Goal: Information Seeking & Learning: Learn about a topic

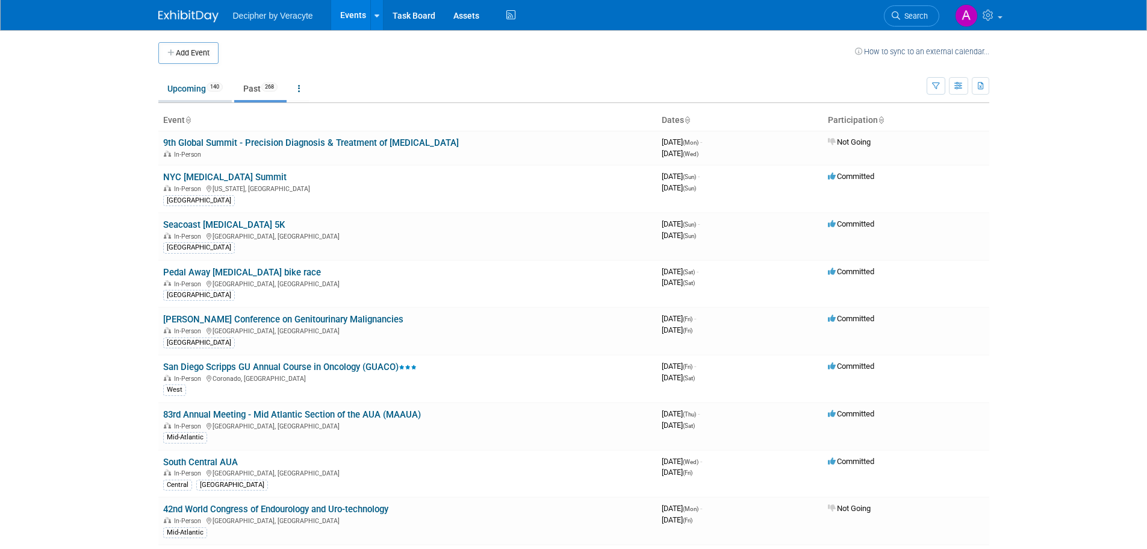
click at [202, 91] on link "Upcoming 140" at bounding box center [194, 88] width 73 height 23
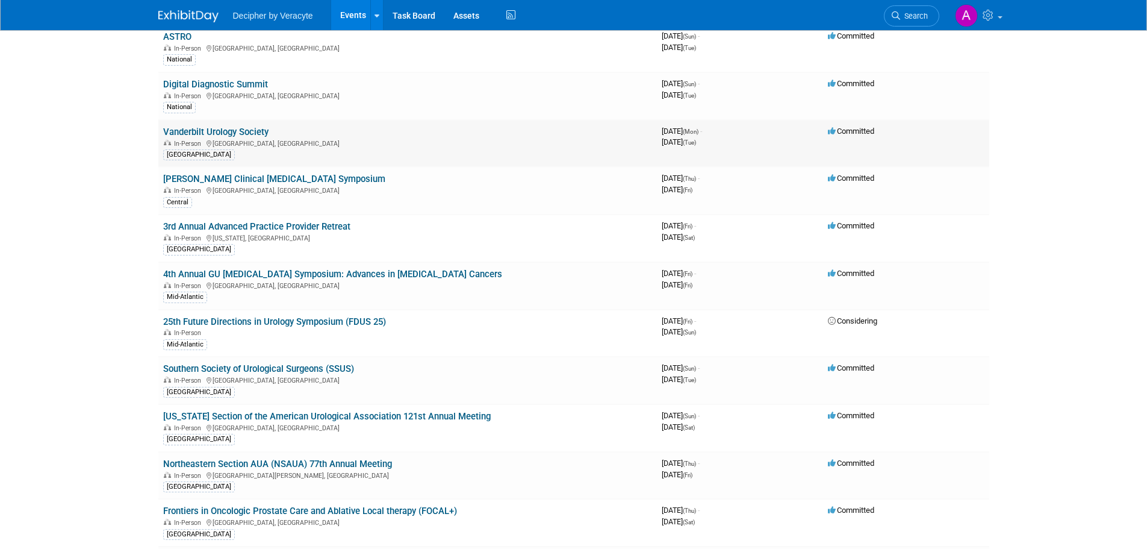
scroll to position [602, 0]
drag, startPoint x: 162, startPoint y: 370, endPoint x: 360, endPoint y: 367, distance: 197.6
click at [360, 367] on td "Southern Society of Urological Surgeons (SSUS) In-Person [GEOGRAPHIC_DATA], [GE…" at bounding box center [407, 380] width 499 height 48
copy link "Southern Society of Urological Surgeons (SSUS)"
drag, startPoint x: 250, startPoint y: 378, endPoint x: 214, endPoint y: 382, distance: 36.4
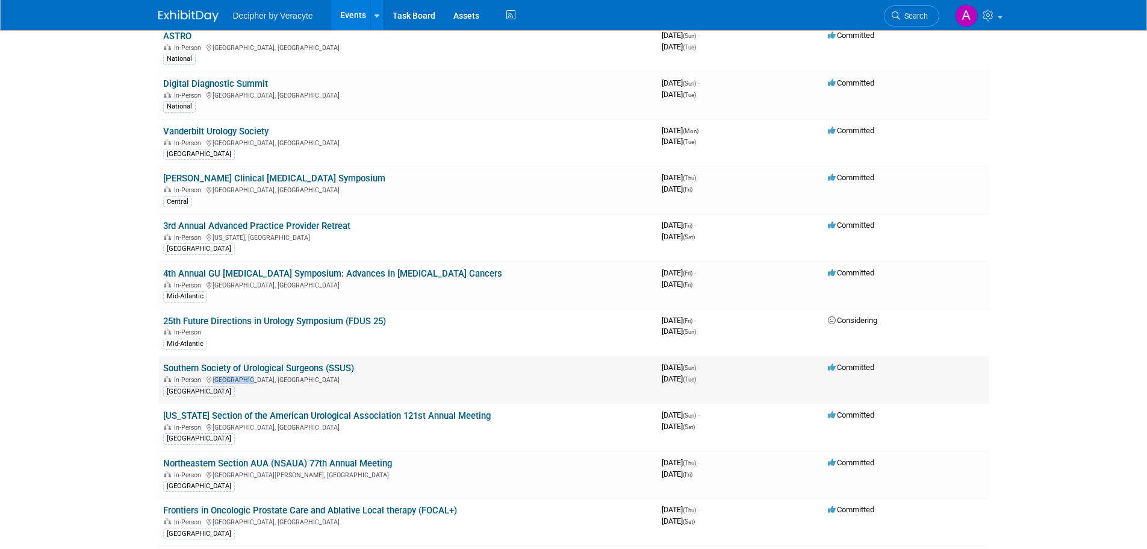
click at [214, 382] on div "In-Person Irving, TX" at bounding box center [407, 379] width 489 height 10
copy div "[GEOGRAPHIC_DATA], [GEOGRAPHIC_DATA]"
drag, startPoint x: 159, startPoint y: 417, endPoint x: 482, endPoint y: 418, distance: 322.8
click at [482, 418] on td "New York Section of the American Urological Association 121st Annual Meeting In…" at bounding box center [407, 428] width 499 height 48
copy link "New York Section of the American Urological Association 121st Annual Meeting"
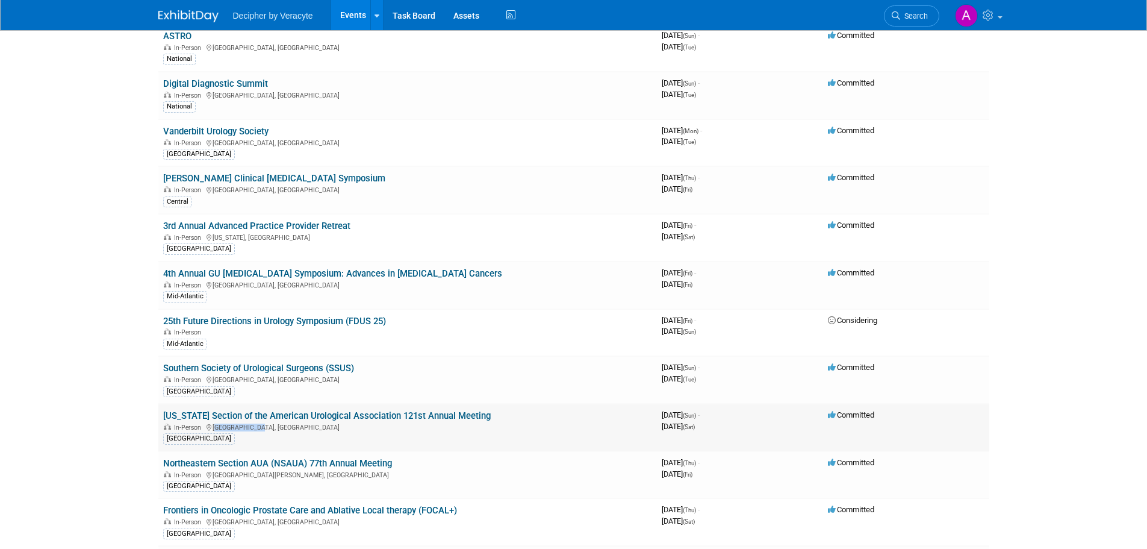
drag, startPoint x: 251, startPoint y: 428, endPoint x: 214, endPoint y: 429, distance: 36.8
click at [214, 429] on div "In-Person Paris, France" at bounding box center [407, 427] width 489 height 10
copy div "Paris, France"
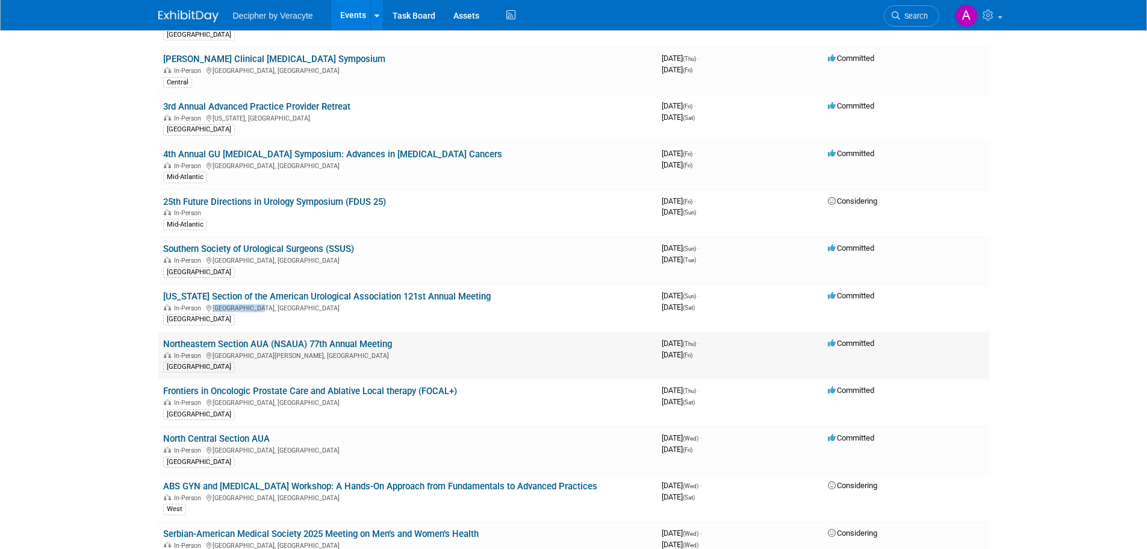
scroll to position [723, 0]
drag, startPoint x: 159, startPoint y: 346, endPoint x: 390, endPoint y: 342, distance: 231.3
click at [390, 342] on td "Northeastern Section AUA (NSAUA) 77th Annual Meeting In-Person Fort McDowell, A…" at bounding box center [407, 355] width 499 height 48
copy link "Northeastern Section AUA (NSAUA) 77th Annual Meeting"
drag, startPoint x: 269, startPoint y: 357, endPoint x: 214, endPoint y: 355, distance: 54.8
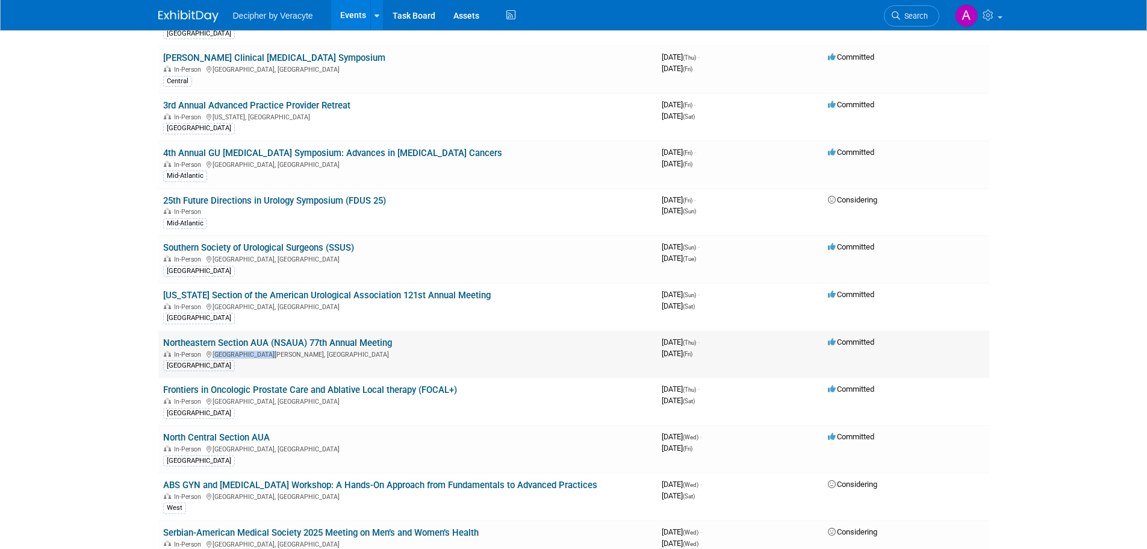
click at [214, 355] on div "In-Person Fort McDowell, AZ" at bounding box center [407, 354] width 489 height 10
copy div "Fort McDowell, AZ"
drag, startPoint x: 159, startPoint y: 391, endPoint x: 459, endPoint y: 386, distance: 300.0
click at [459, 386] on td "Frontiers in Oncologic Prostate Care and Ablative Local therapy (FOCAL+) In-Per…" at bounding box center [407, 402] width 499 height 48
copy link "Frontiers in Oncologic Prostate Care and Ablative Local therapy (FOCAL+)"
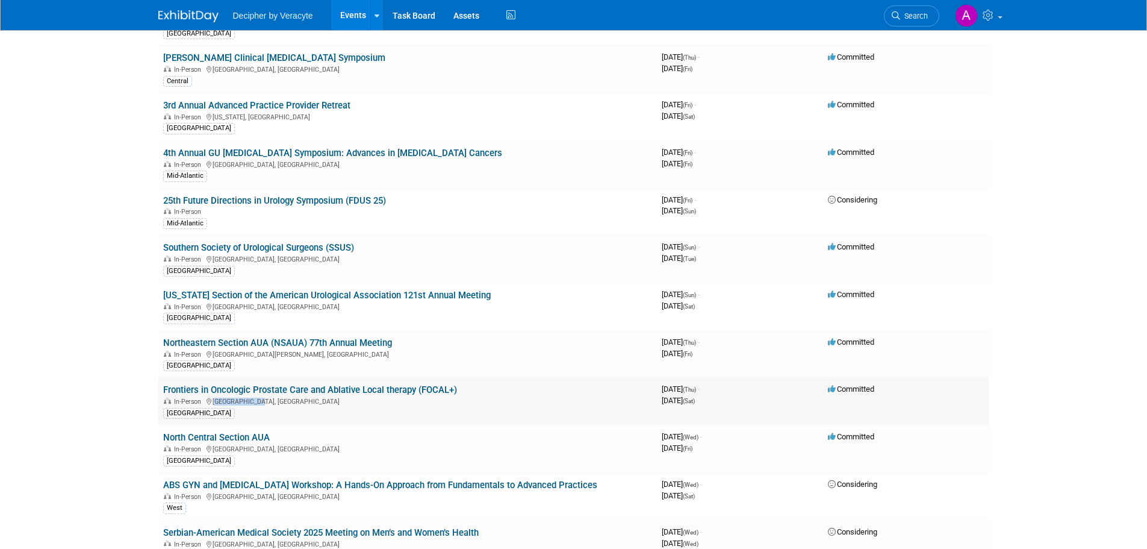
drag, startPoint x: 251, startPoint y: 402, endPoint x: 214, endPoint y: 405, distance: 37.4
click at [214, 405] on div "In-Person Oxon Hill, MD" at bounding box center [407, 401] width 489 height 10
copy div "[GEOGRAPHIC_DATA], [GEOGRAPHIC_DATA]"
drag, startPoint x: 272, startPoint y: 438, endPoint x: 163, endPoint y: 435, distance: 108.5
click at [163, 435] on td "North Central Section AUA In-Person Chicago, IL North Central" at bounding box center [407, 449] width 499 height 48
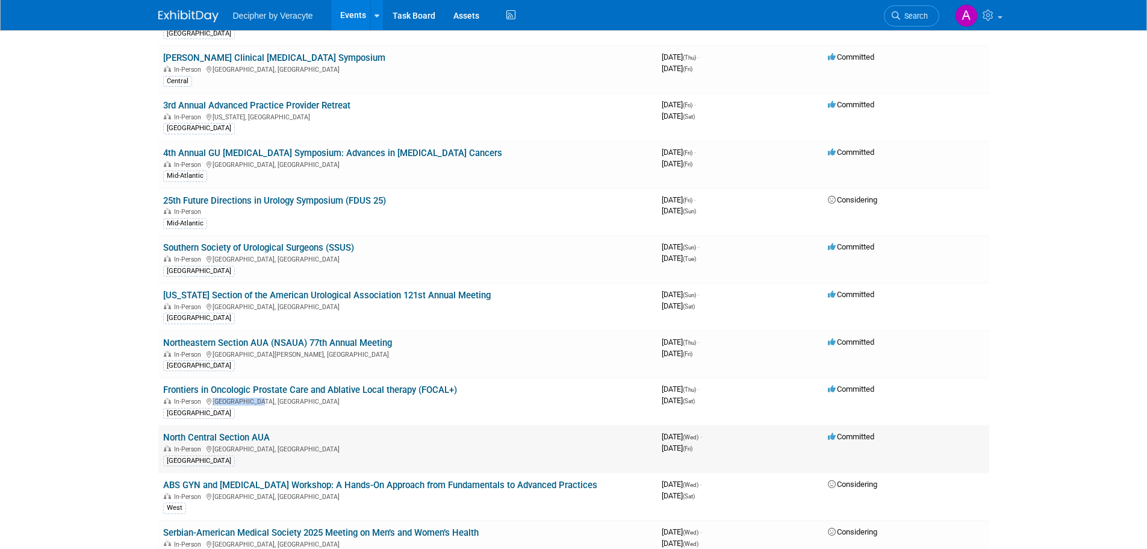
copy link "North Central Section AUA"
drag, startPoint x: 249, startPoint y: 447, endPoint x: 213, endPoint y: 449, distance: 36.2
click at [213, 449] on div "In-Person Chicago, IL" at bounding box center [407, 448] width 489 height 10
copy div "[GEOGRAPHIC_DATA], [GEOGRAPHIC_DATA]"
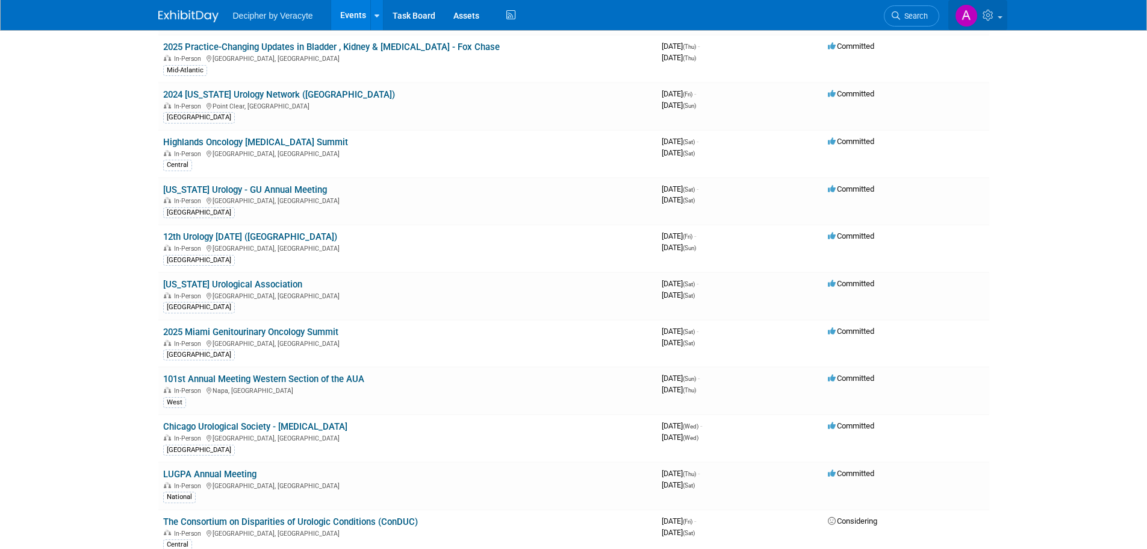
scroll to position [1385, 0]
